Goal: Book appointment/travel/reservation

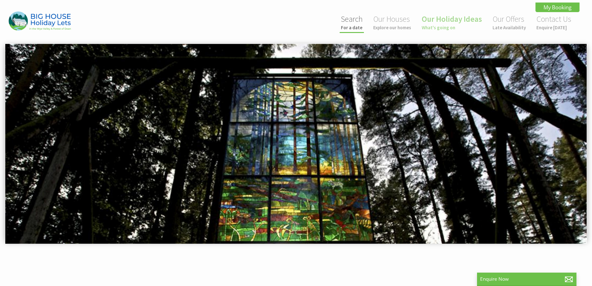
click at [357, 21] on link "Search For a date" at bounding box center [352, 22] width 22 height 16
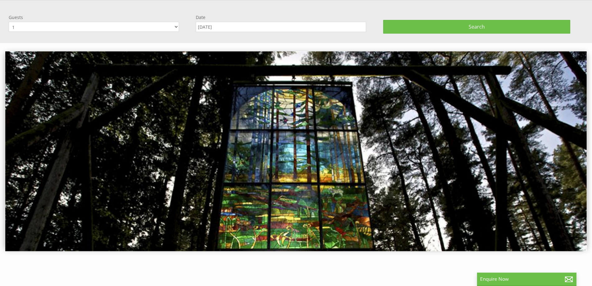
scroll to position [43, 0]
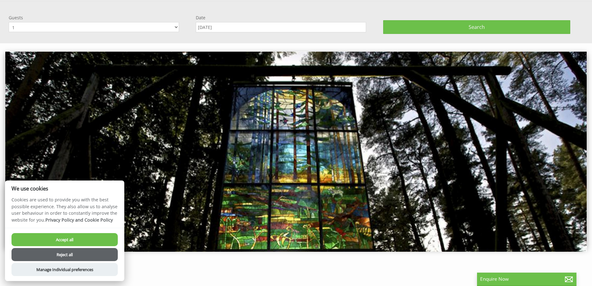
click at [174, 25] on select "1 2 3 4 5 6 7 8 9 10 11 12 13 14 15 16 17 18 19 20 21 22 23 24 25 26 27 28 29 3…" at bounding box center [94, 27] width 170 height 10
select select "8"
click at [9, 22] on select "1 2 3 4 5 6 7 8 9 10 11 12 13 14 15 16 17 18 19 20 21 22 23 24 25 26 27 28 29 3…" at bounding box center [94, 27] width 170 height 10
click at [233, 29] on input "[DATE]" at bounding box center [281, 27] width 170 height 10
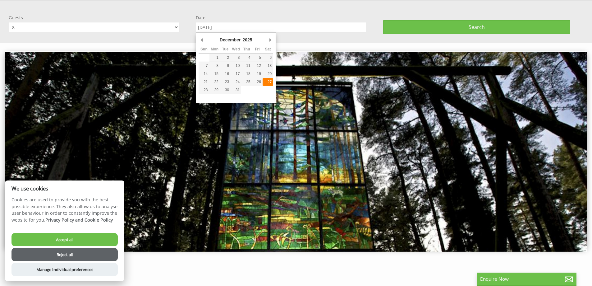
type input "[DATE]"
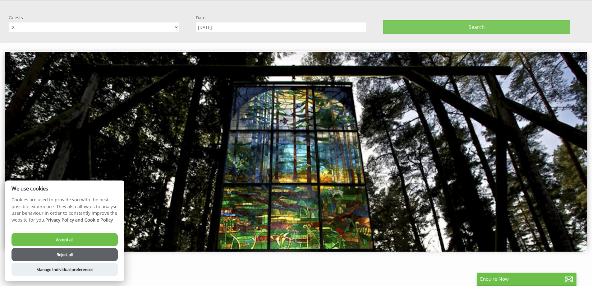
click at [474, 26] on span "Search" at bounding box center [477, 27] width 16 height 7
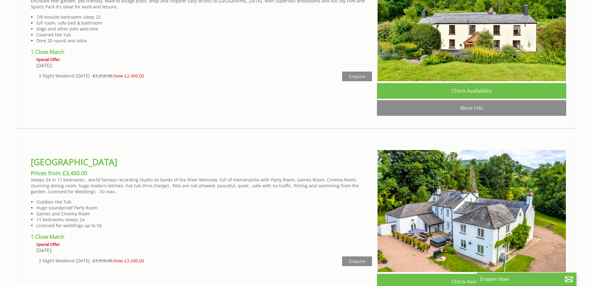
scroll to position [787, 0]
